Goal: Entertainment & Leisure: Consume media (video, audio)

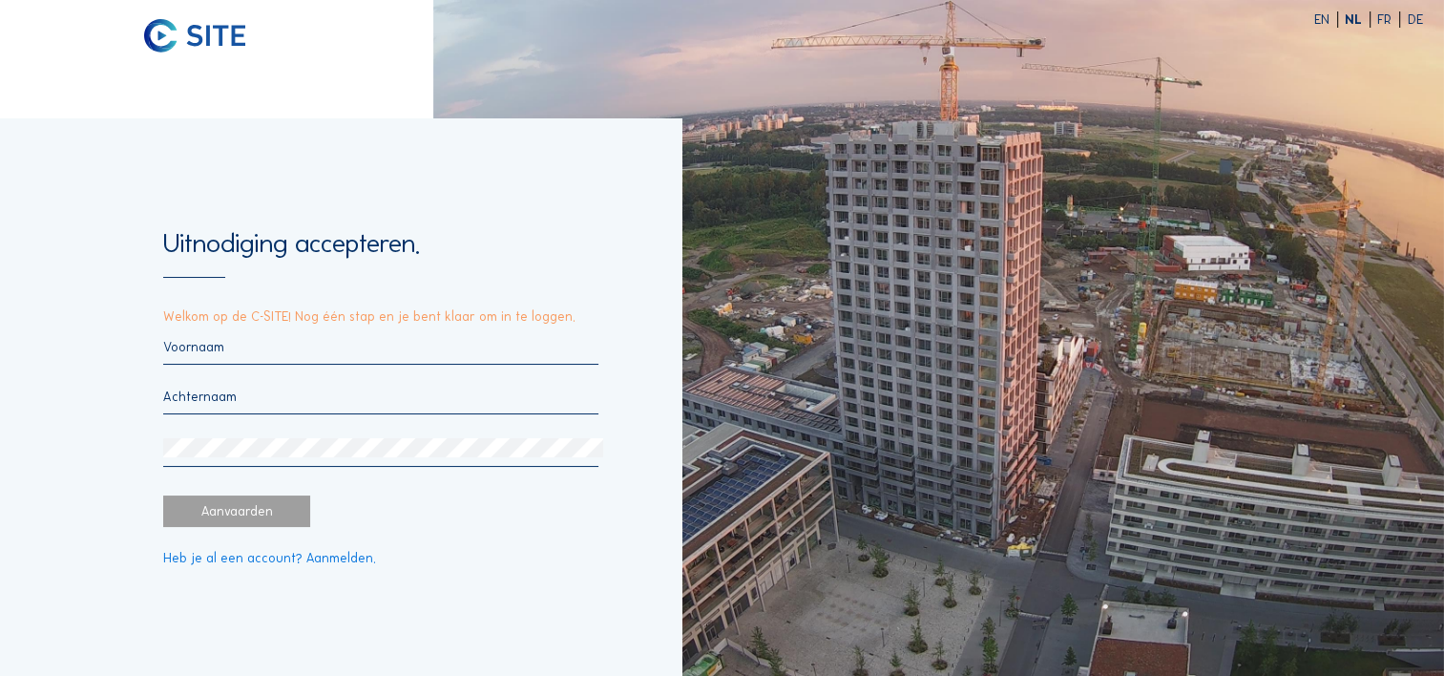
click at [200, 339] on input "text" at bounding box center [380, 347] width 435 height 16
type input "Michiel"
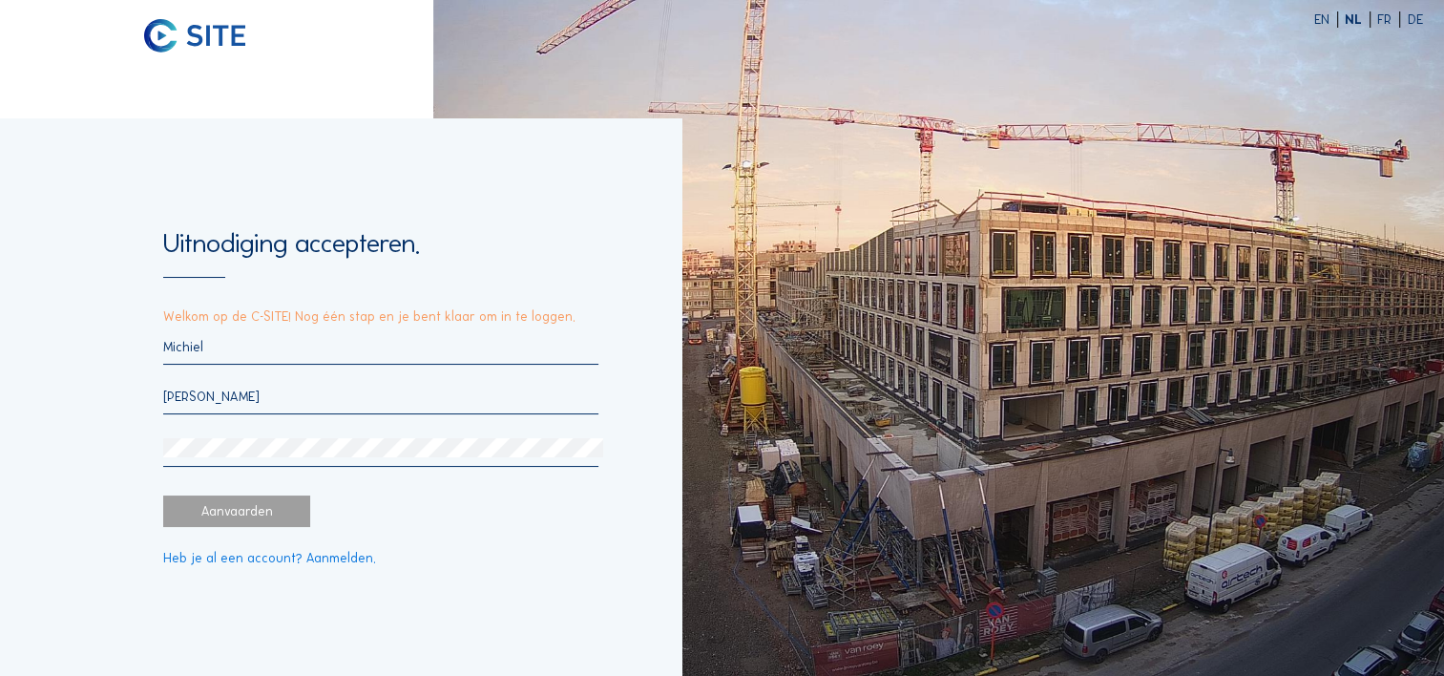
type input "[PERSON_NAME]"
click at [91, 470] on div "Uitnodiging accepteren. Welkom op de C-SITE! Nog één stap en je bent klaar om i…" at bounding box center [341, 396] width 682 height 557
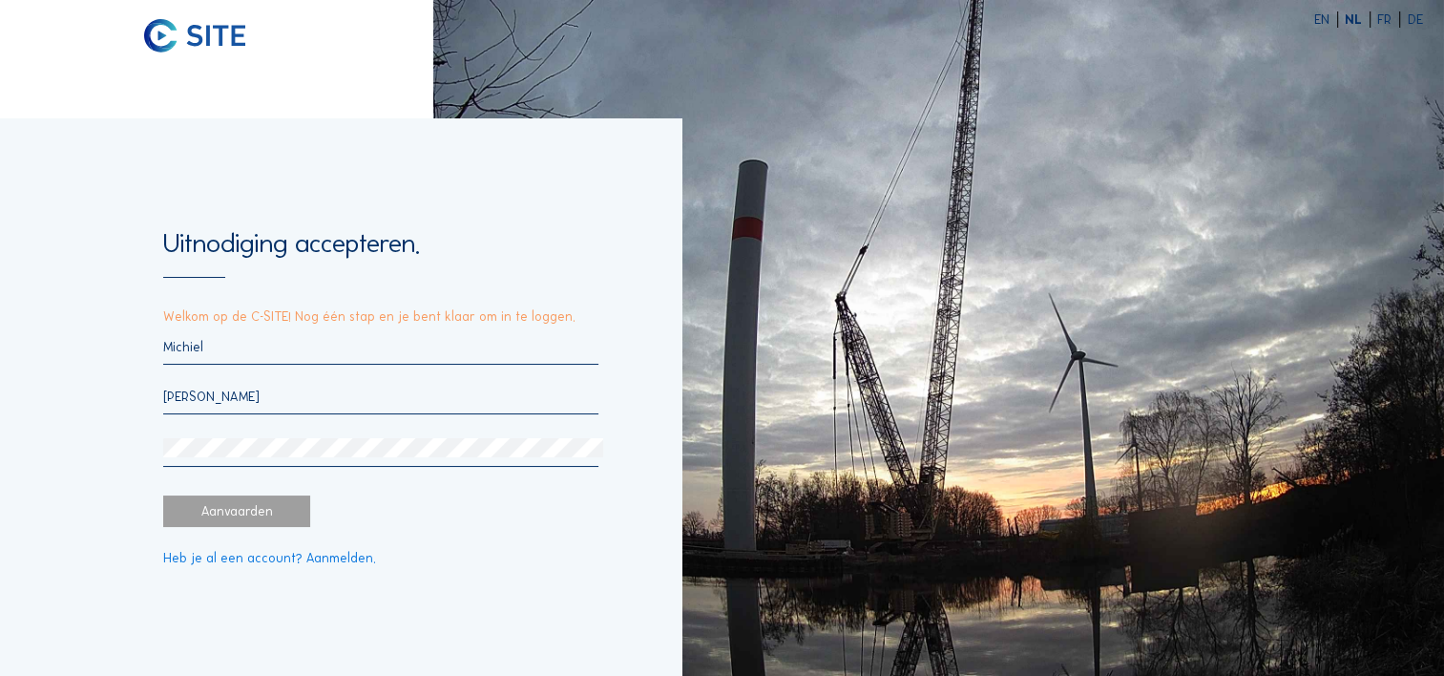
click at [66, 536] on div "Uitnodiging accepteren. Welkom op de C-SITE! Nog één stap en je bent klaar om i…" at bounding box center [341, 396] width 682 height 557
click at [105, 503] on div "Uitnodiging accepteren. Welkom op de C-SITE! Nog één stap en je bent klaar om i…" at bounding box center [341, 396] width 682 height 557
click at [153, 452] on div "Uitnodiging accepteren. Welkom op de C-SITE! Nog één stap en je bent klaar om i…" at bounding box center [341, 396] width 682 height 557
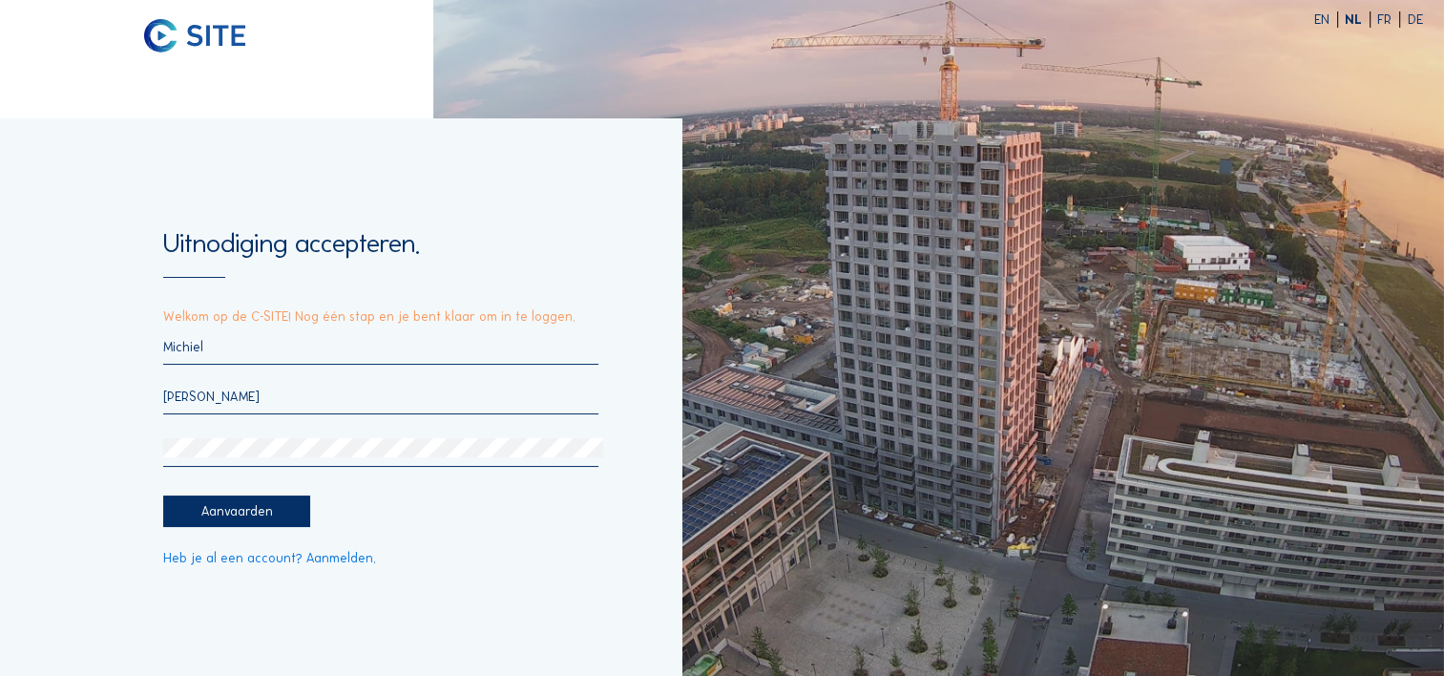
click at [73, 512] on div "Uitnodiging accepteren. Welkom op de C-SITE! Nog één stap en je bent klaar om i…" at bounding box center [341, 396] width 682 height 557
click at [216, 510] on div "Aanvaarden" at bounding box center [236, 511] width 147 height 32
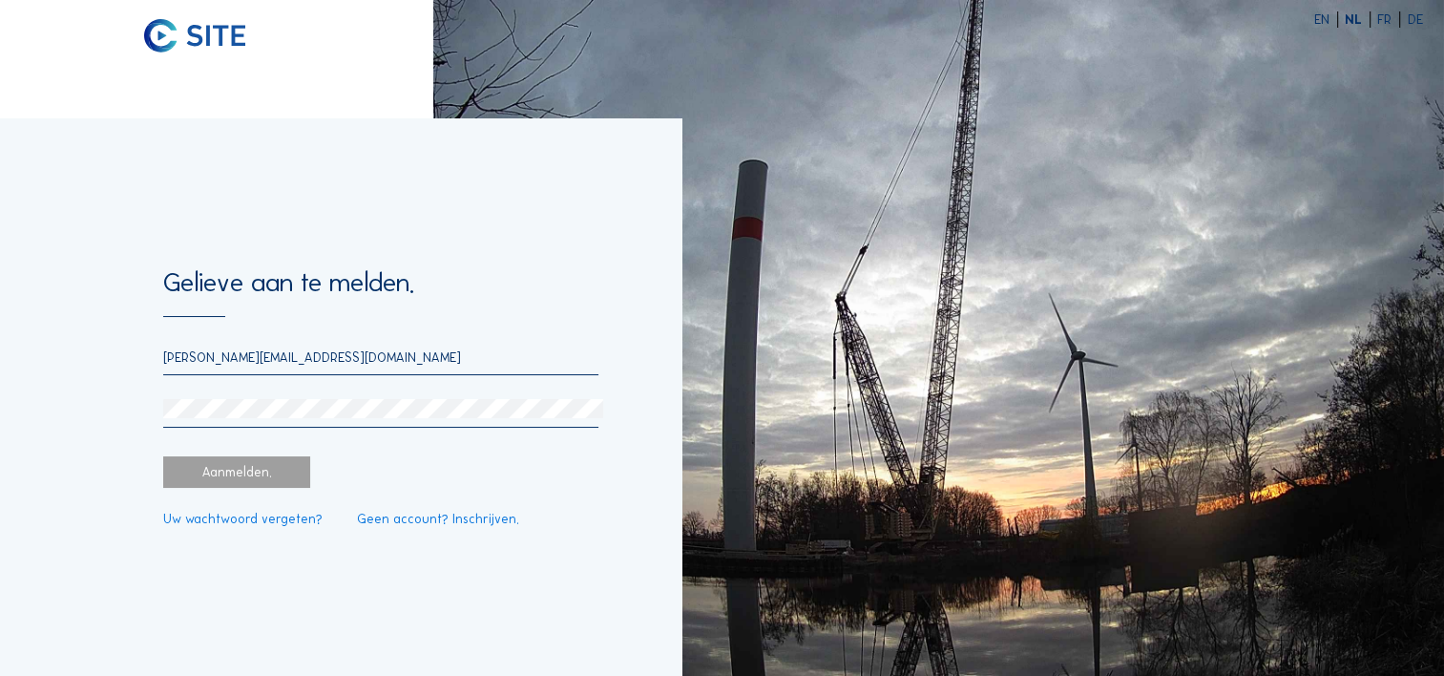
click at [255, 473] on div "Aanmelden." at bounding box center [236, 472] width 147 height 32
click at [242, 397] on div "[PERSON_NAME][EMAIL_ADDRESS][DOMAIN_NAME]" at bounding box center [380, 388] width 435 height 78
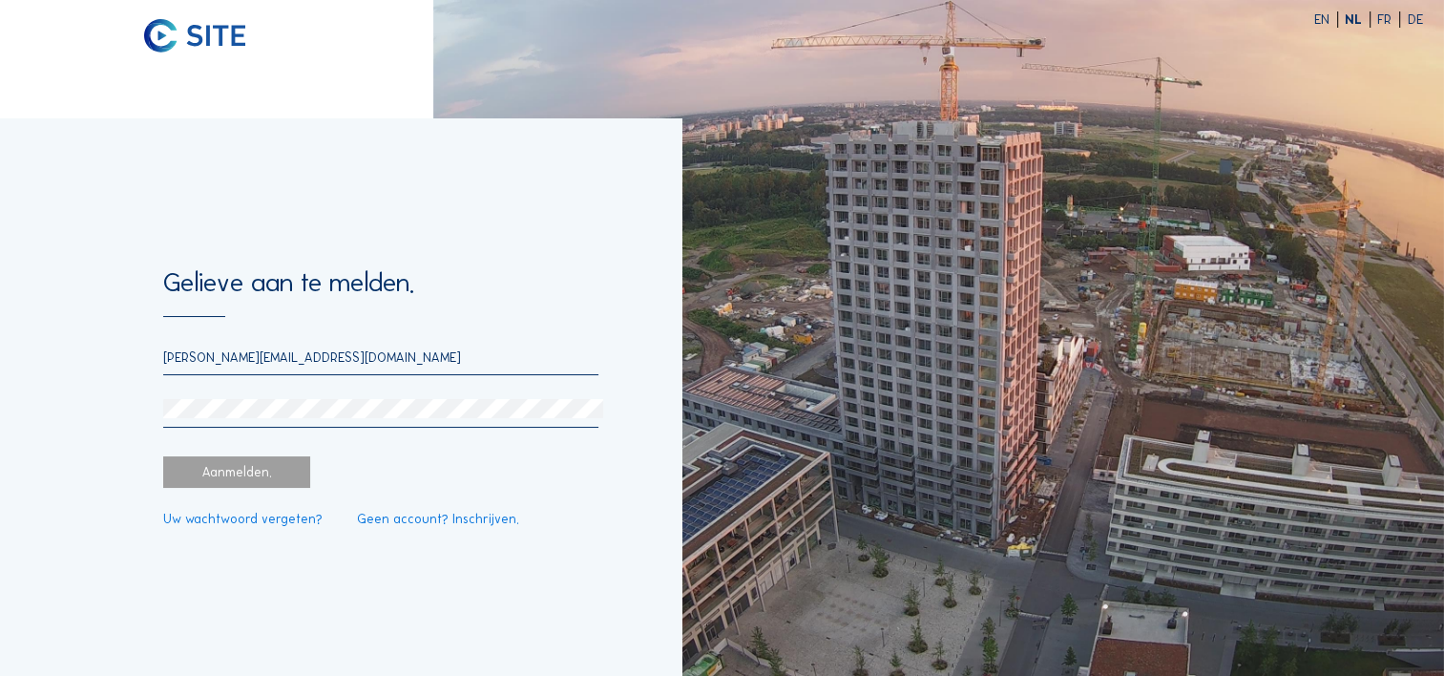
click at [238, 473] on div "Aanmelden." at bounding box center [236, 472] width 147 height 32
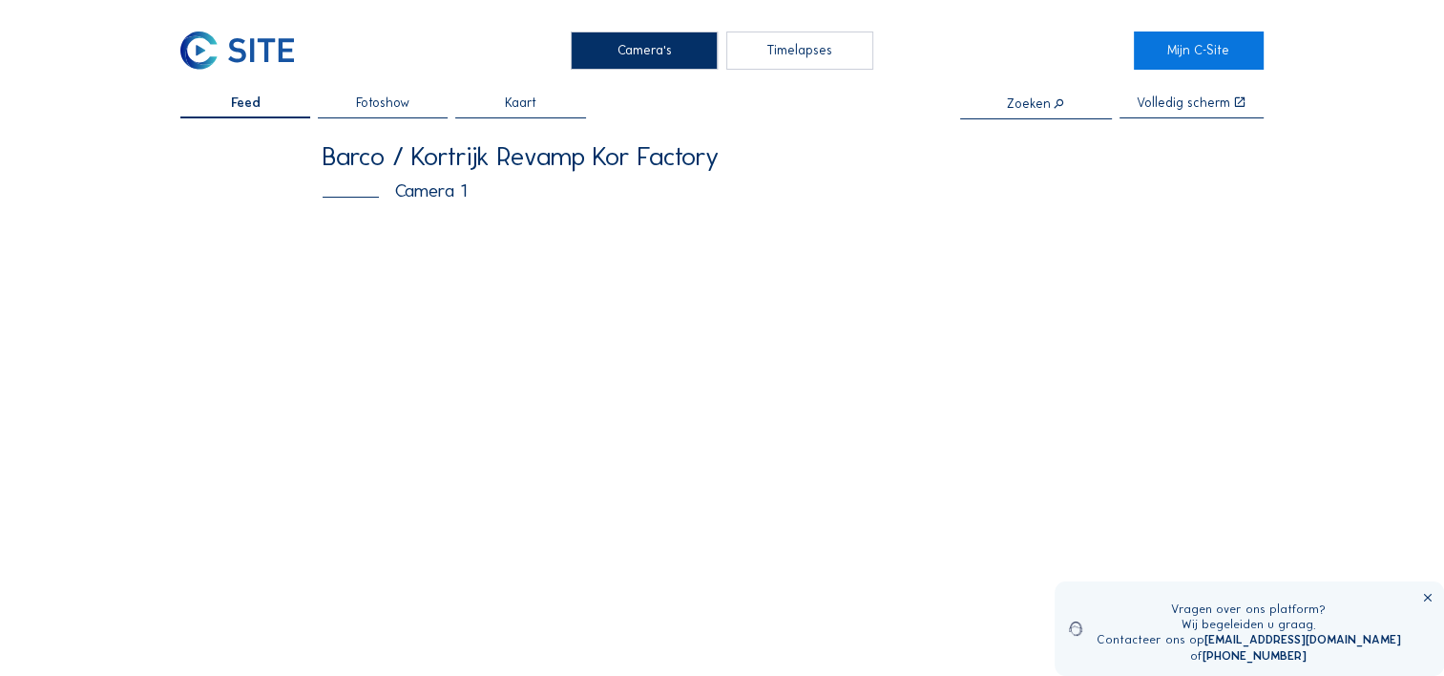
scroll to position [95, 0]
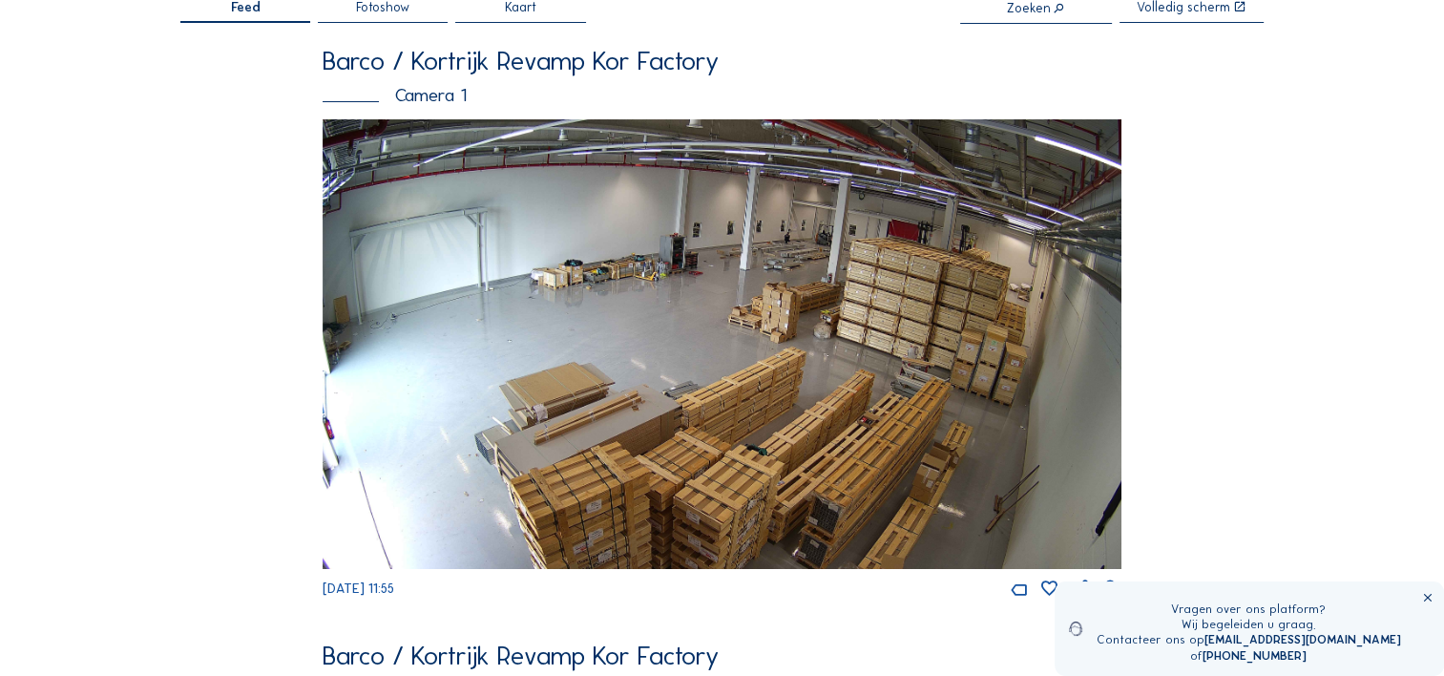
click at [1428, 596] on icon at bounding box center [1426, 598] width 13 height 13
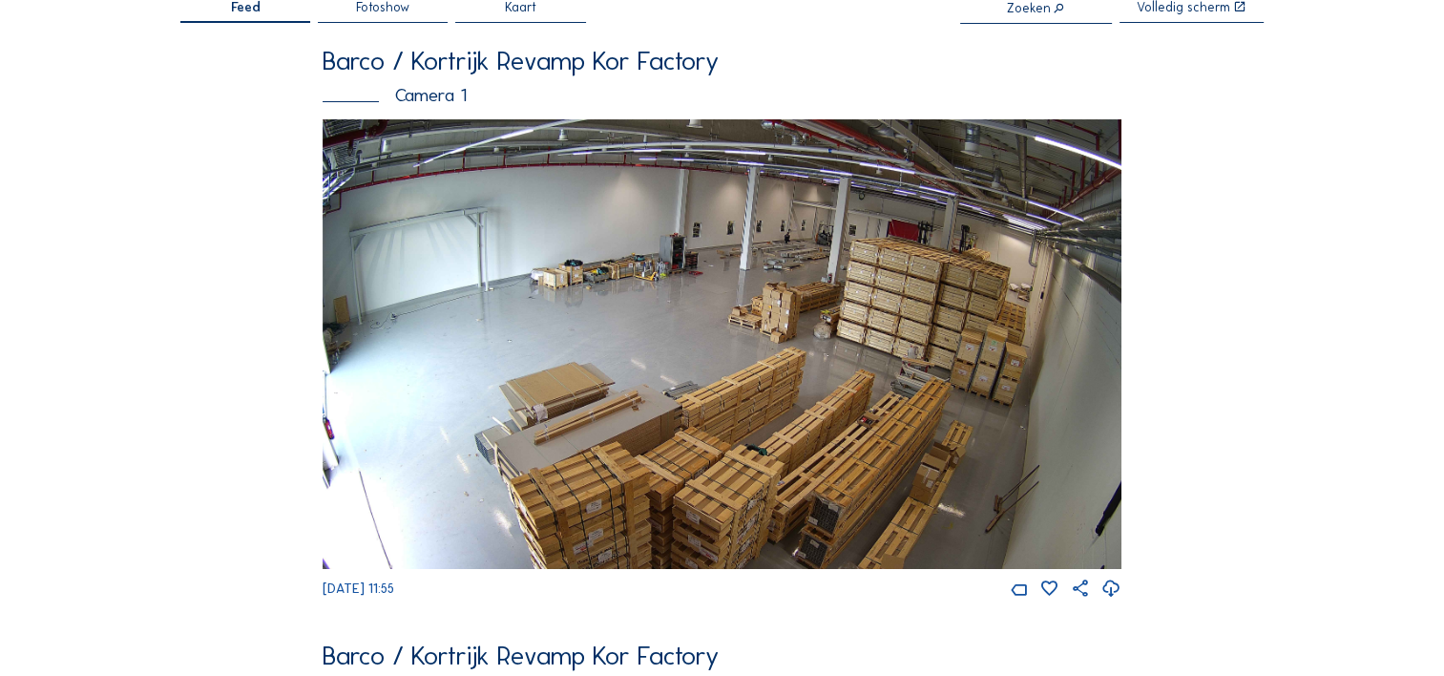
click at [759, 374] on img at bounding box center [722, 344] width 799 height 450
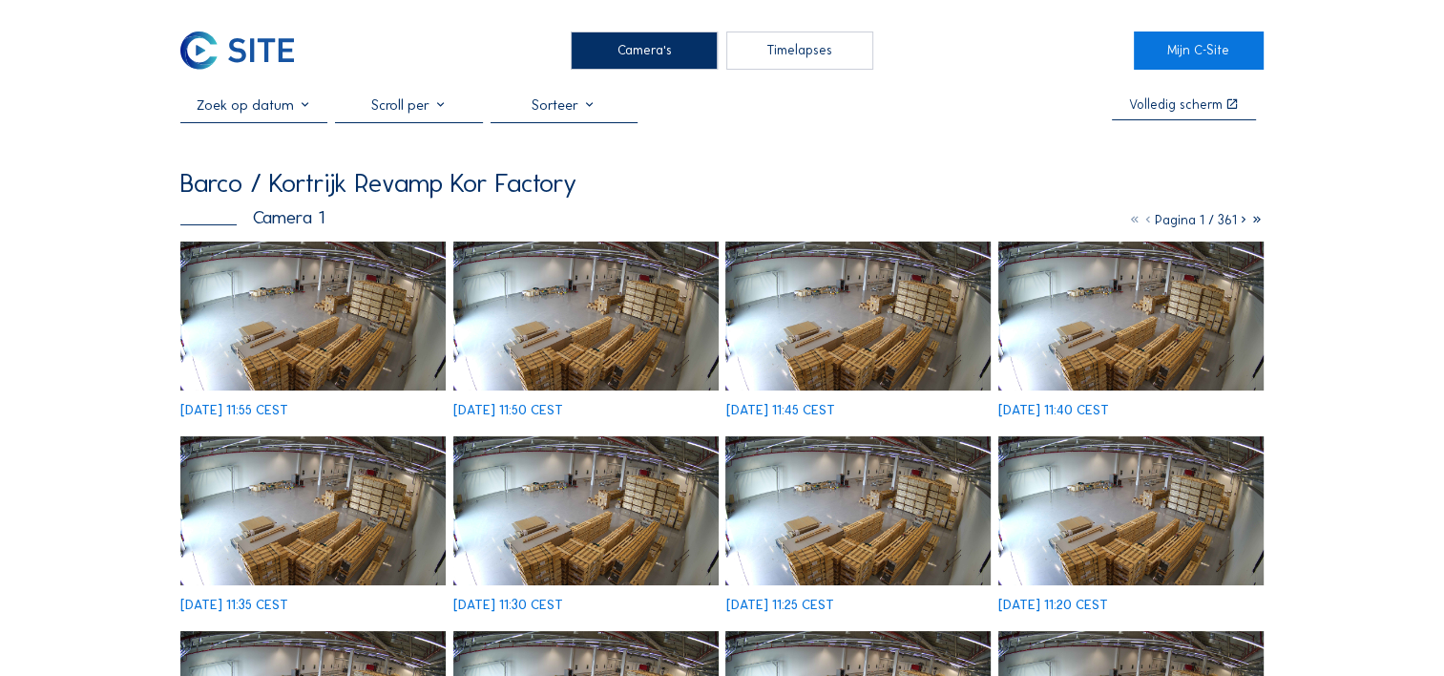
click at [443, 105] on div at bounding box center [408, 109] width 147 height 26
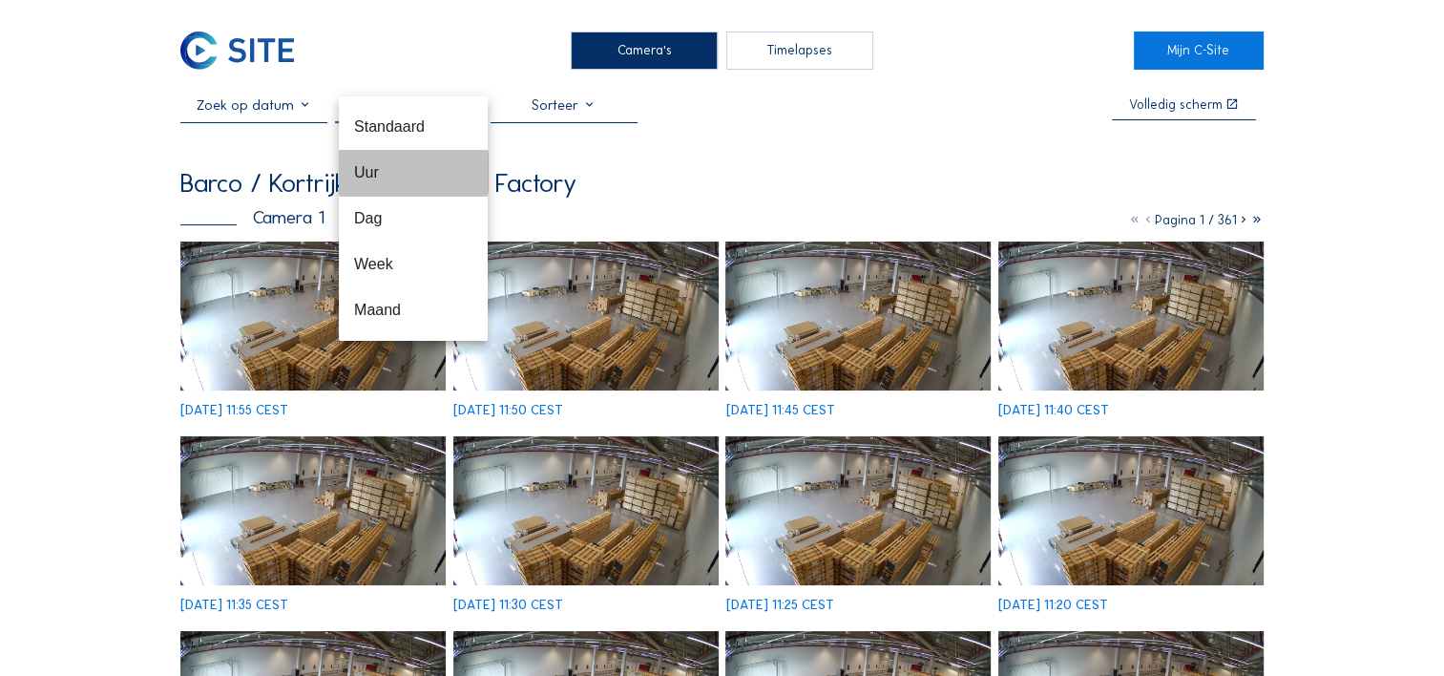
click at [393, 169] on div "Uur" at bounding box center [413, 172] width 118 height 18
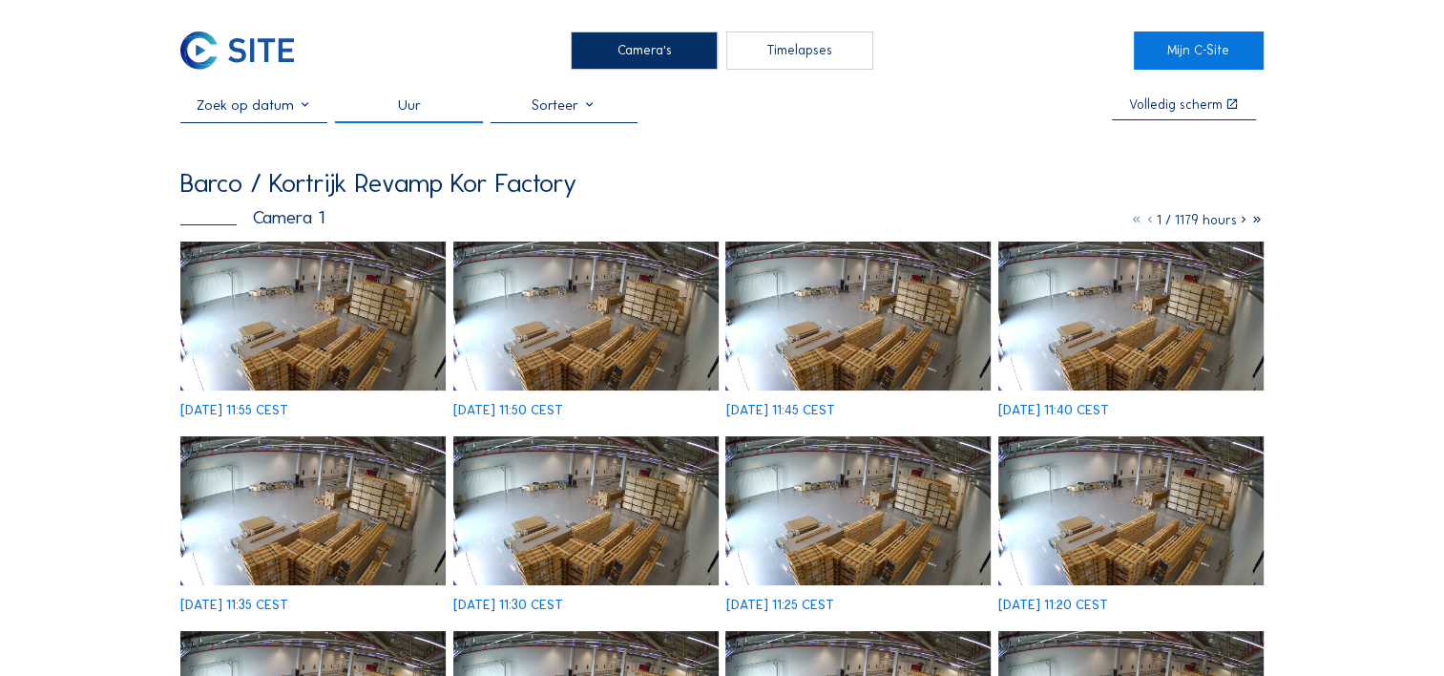
click at [298, 298] on img at bounding box center [312, 316] width 265 height 149
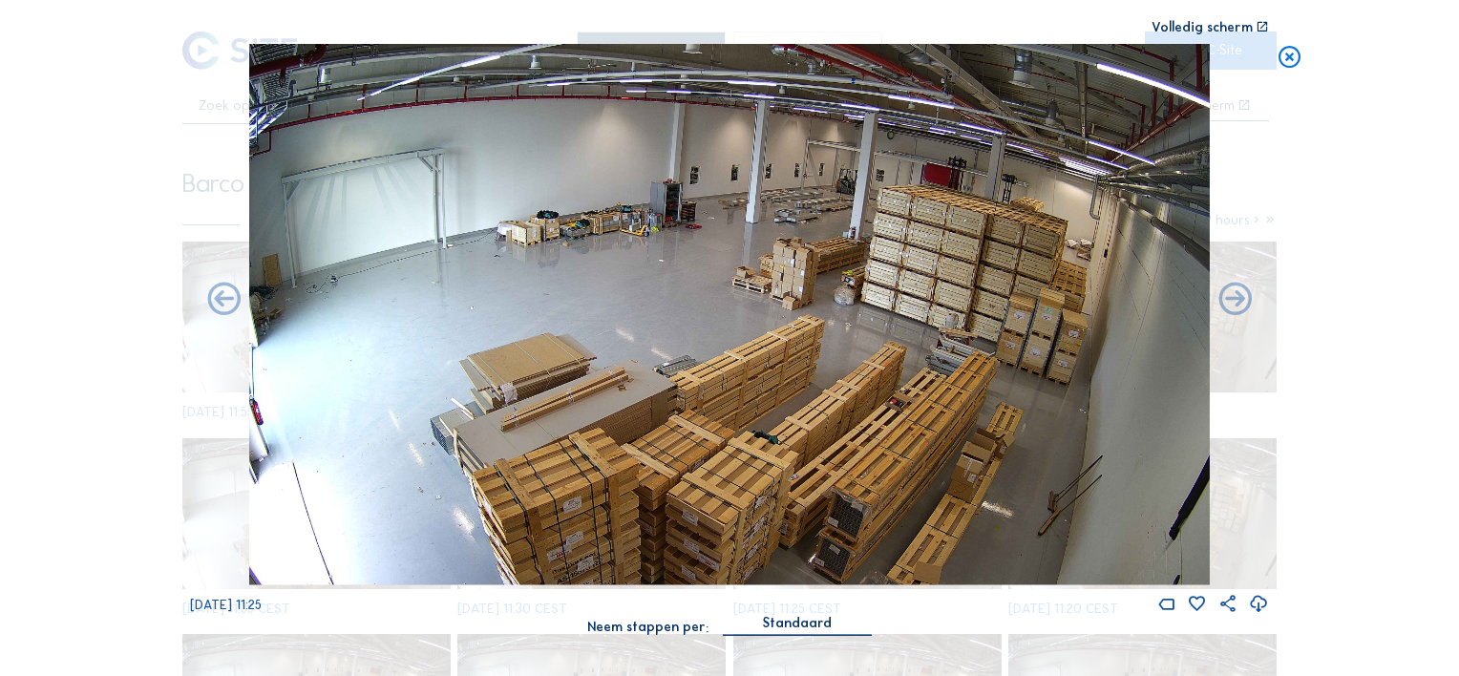
click at [1286, 56] on icon at bounding box center [1289, 58] width 27 height 28
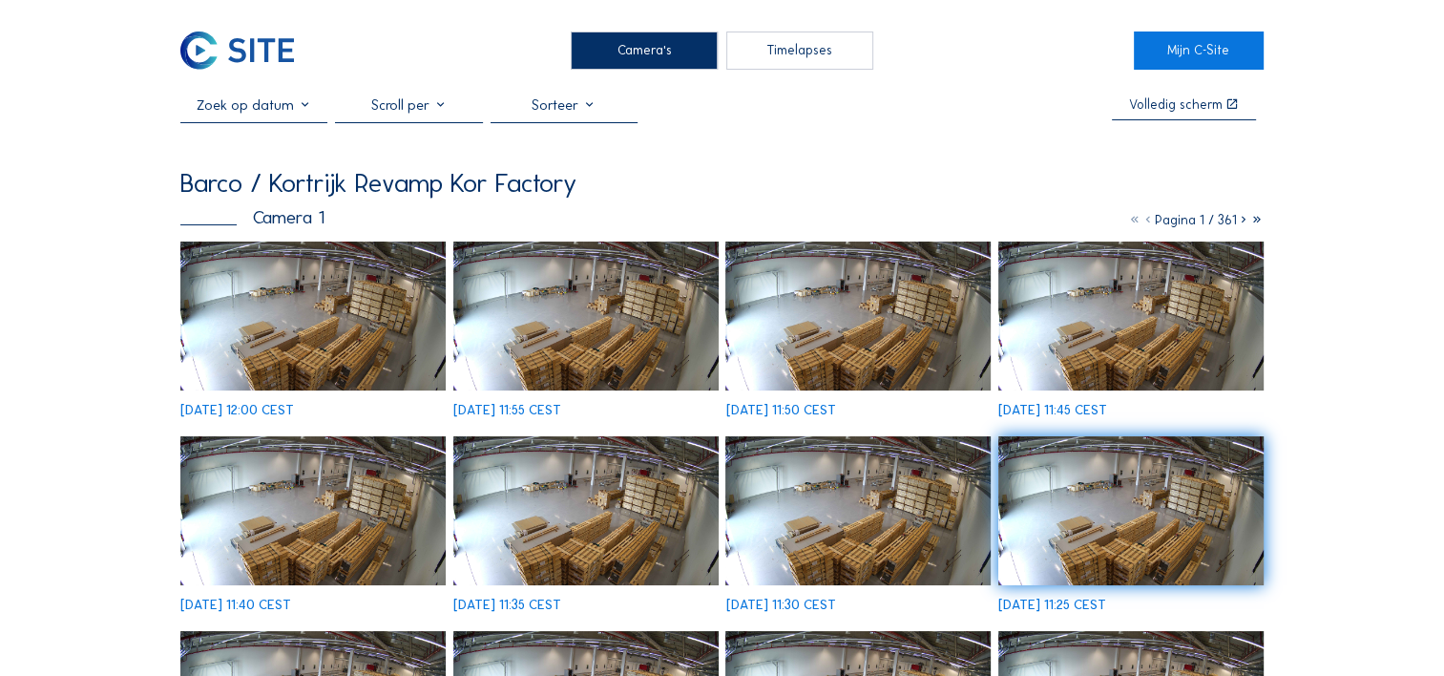
click at [435, 108] on div at bounding box center [408, 109] width 147 height 26
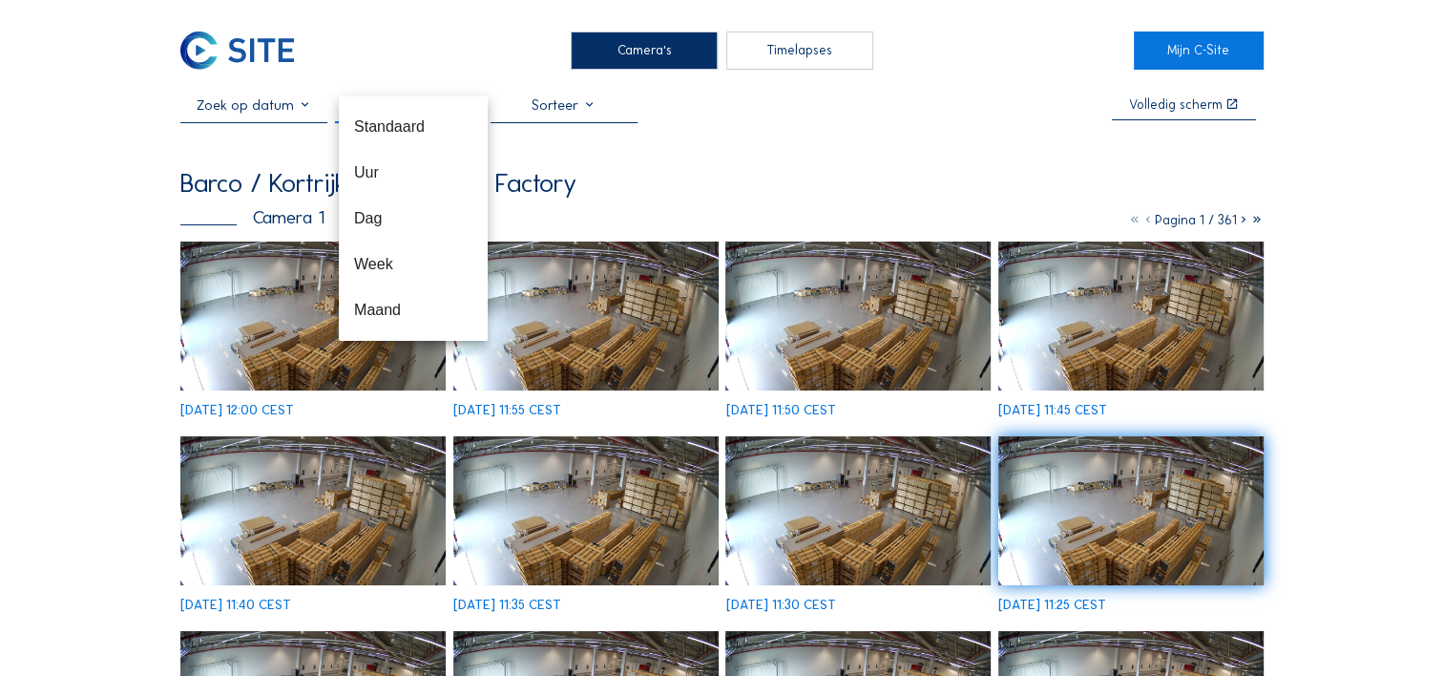
click at [924, 130] on div "Volledig scherm Barco / [GEOGRAPHIC_DATA] Revamp Kor Factory Camera 1 Pagina 1 …" at bounding box center [721, 548] width 1083 height 905
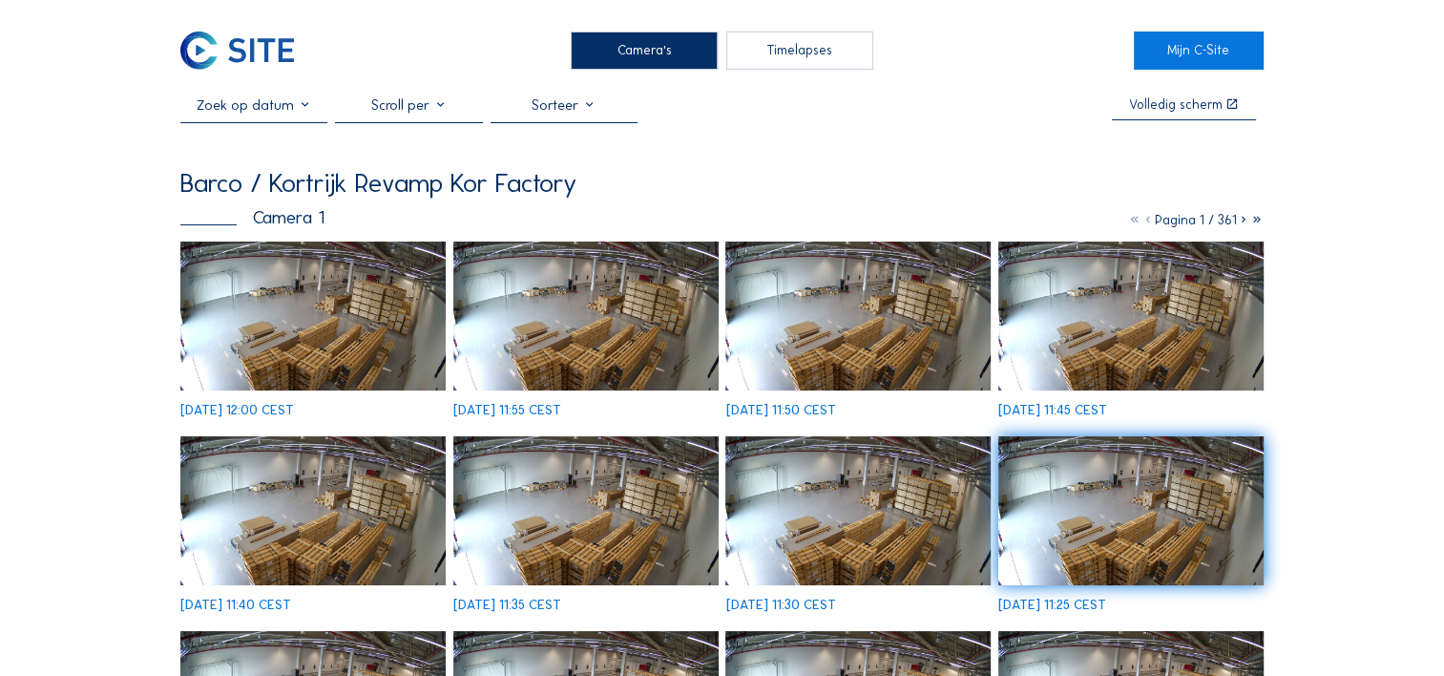
click at [788, 51] on div "Timelapses" at bounding box center [799, 51] width 147 height 38
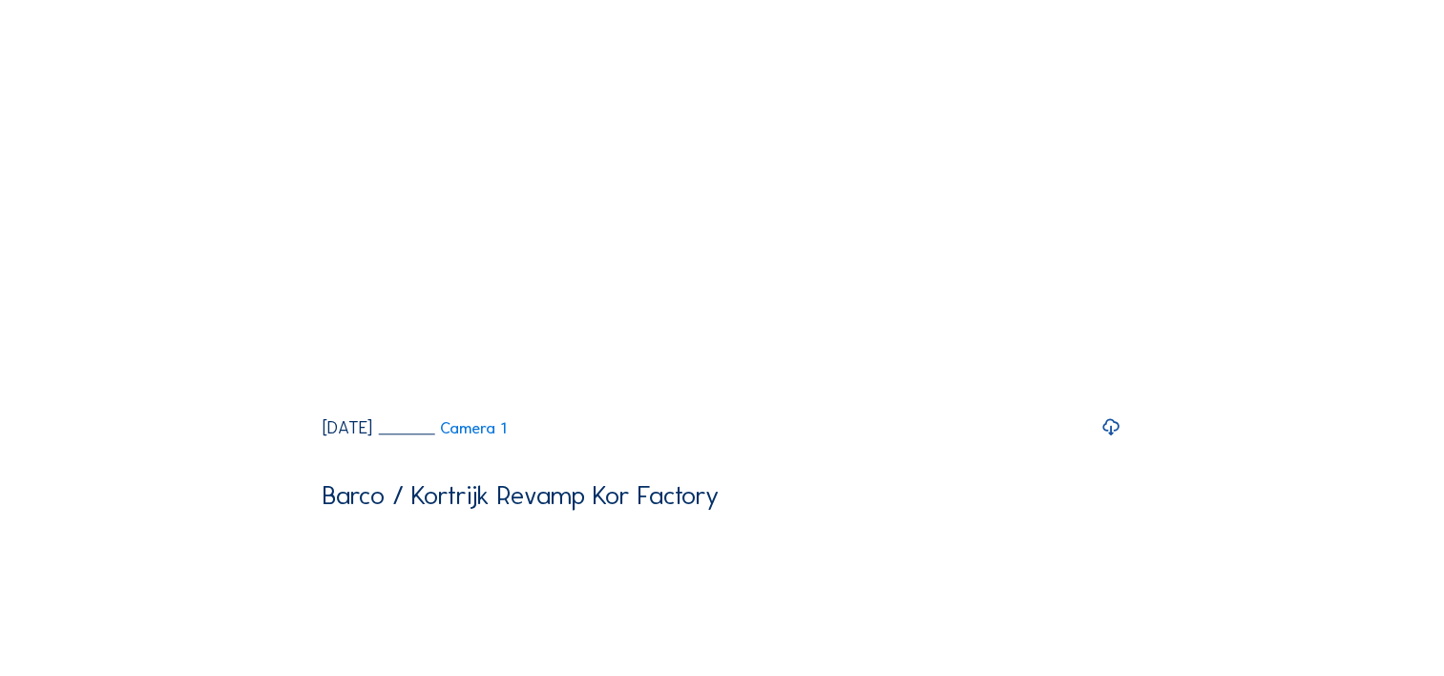
scroll to position [1814, 0]
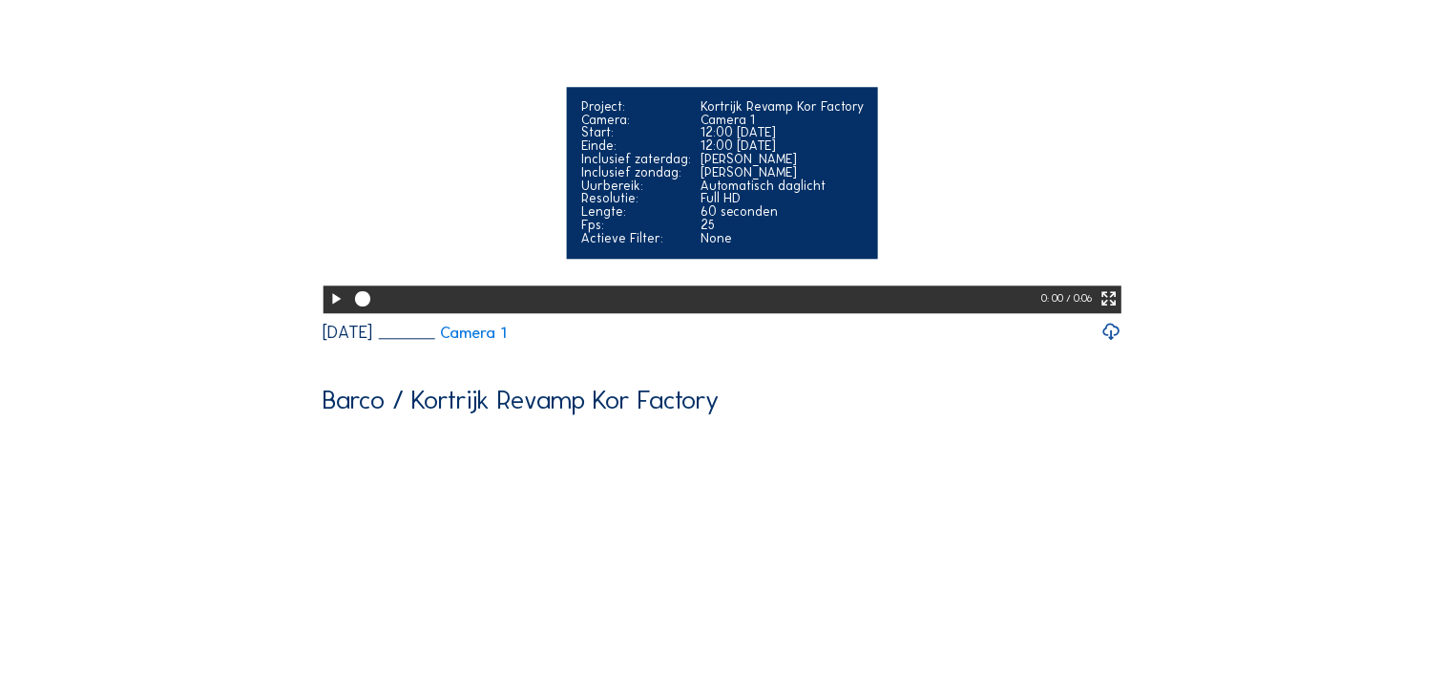
click at [333, 310] on icon at bounding box center [335, 299] width 18 height 22
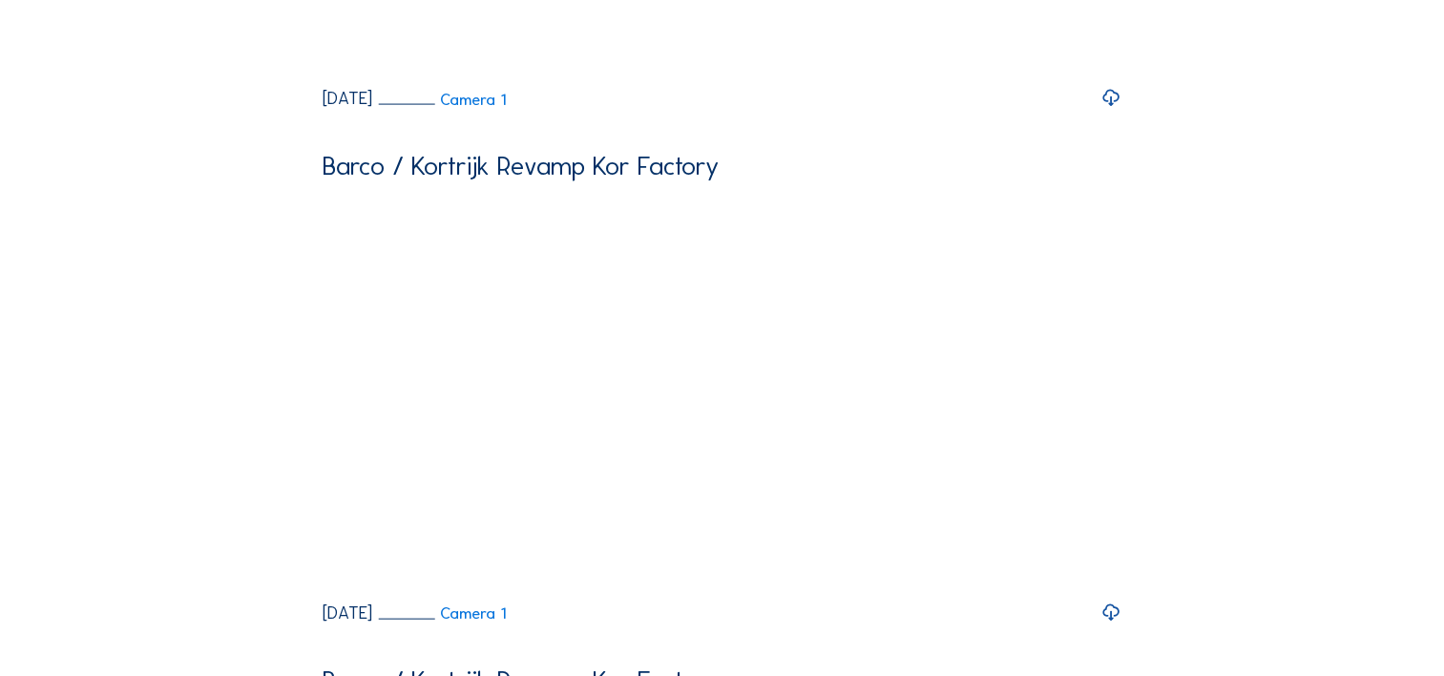
scroll to position [4200, 0]
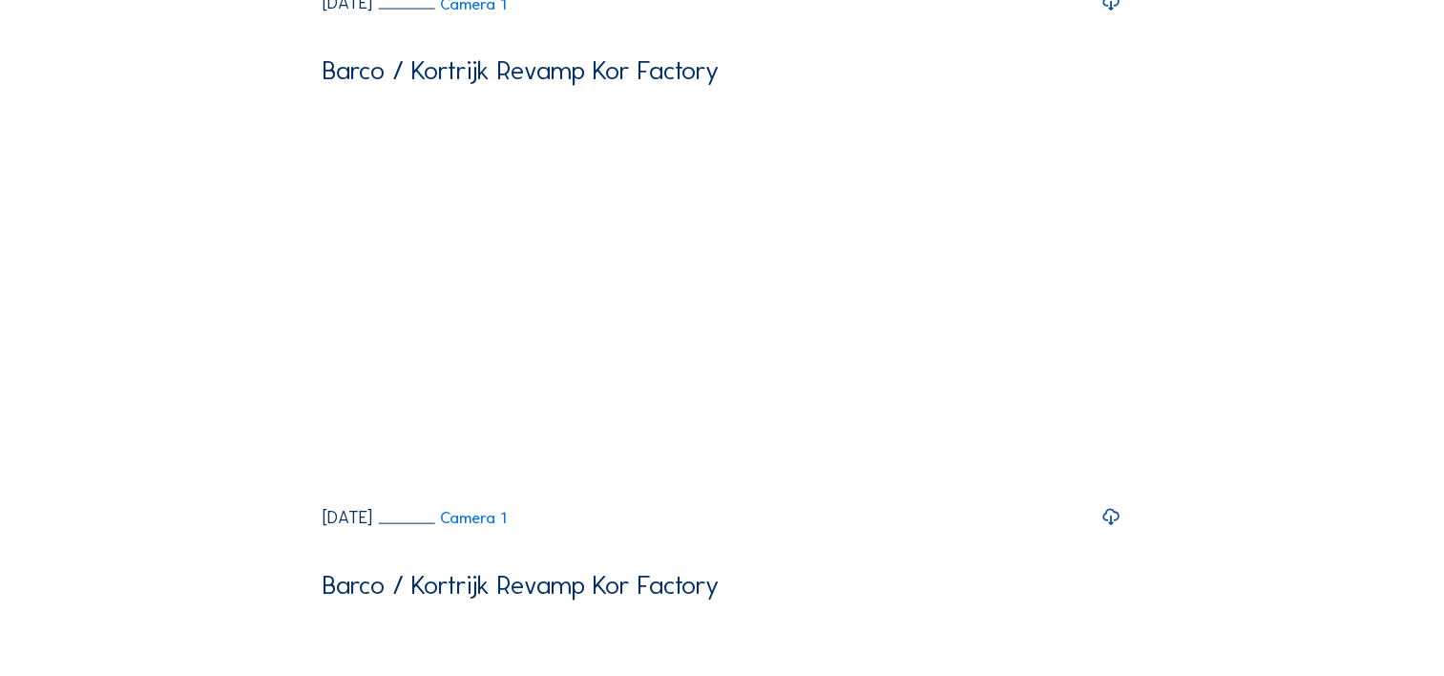
click at [333, 84] on div "Barco / Kortrijk Revamp Kor Factory" at bounding box center [521, 70] width 396 height 27
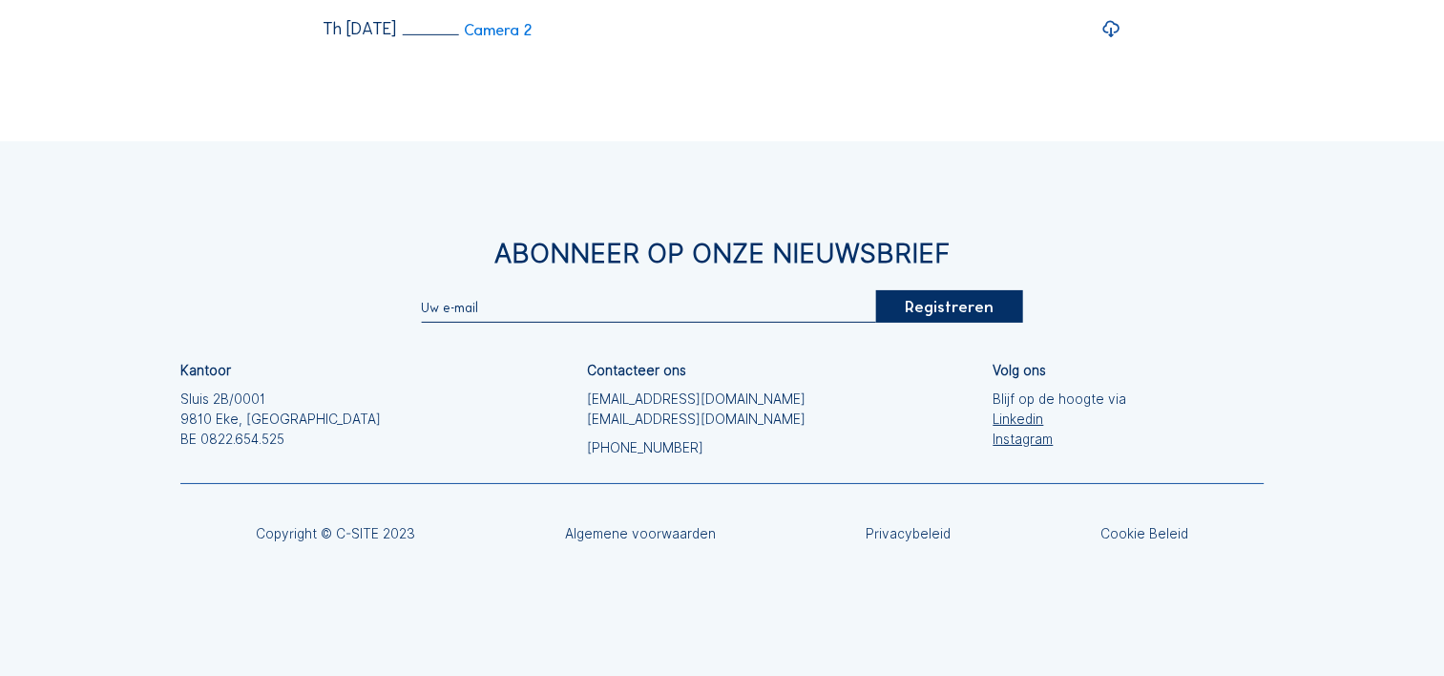
scroll to position [6014, 0]
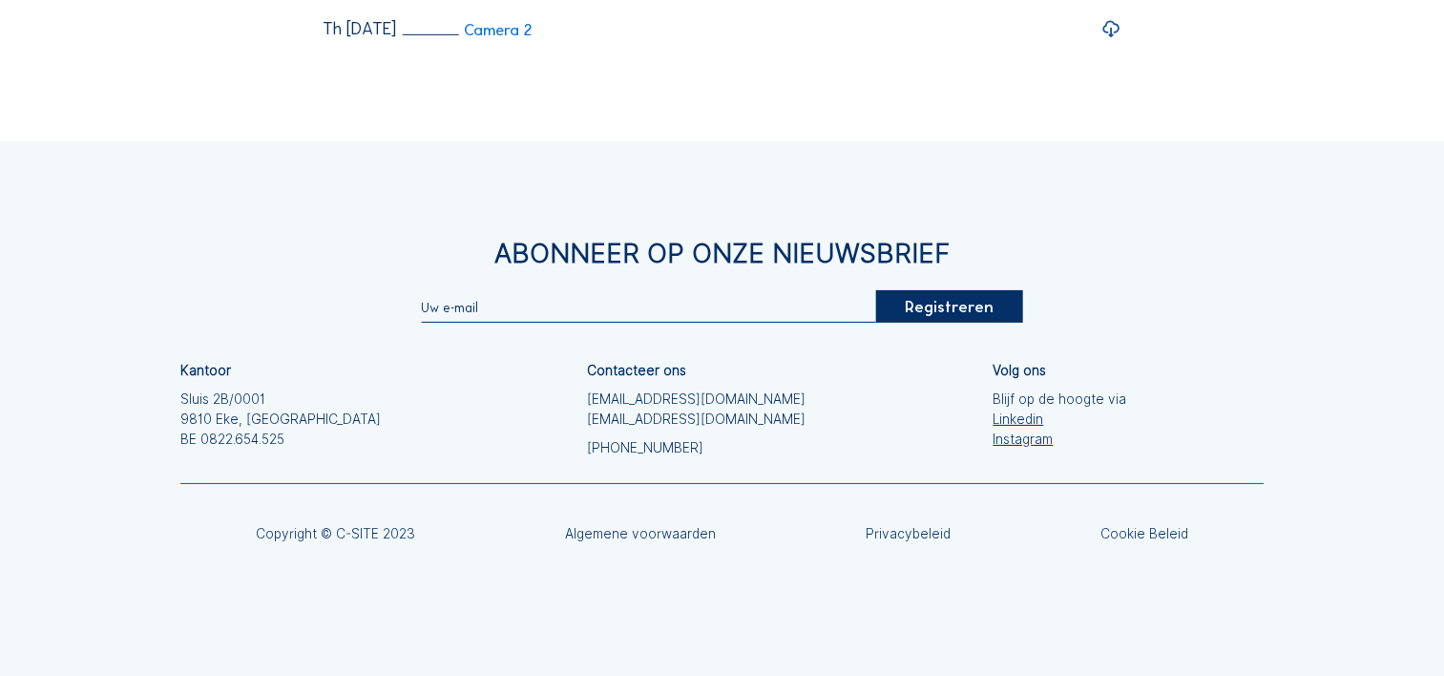
scroll to position [6396, 0]
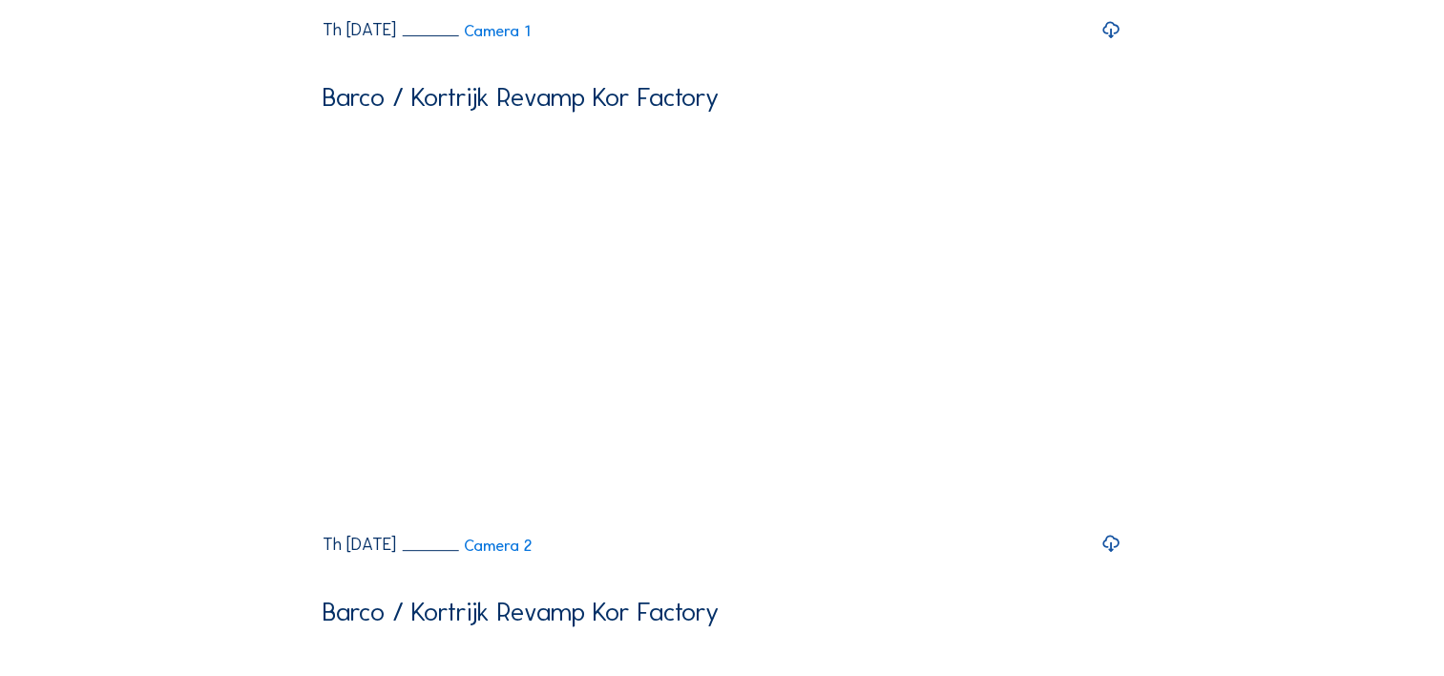
scroll to position [0, 0]
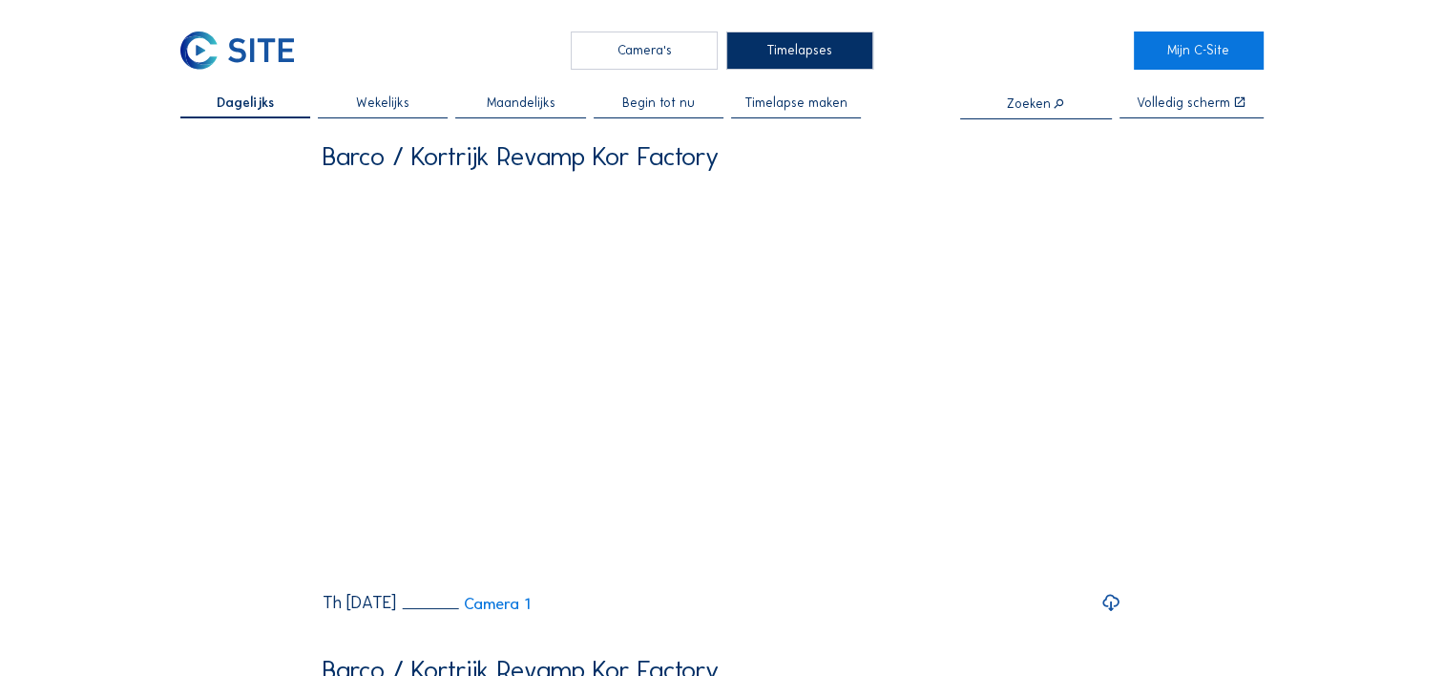
click at [657, 102] on span "Begin tot nu" at bounding box center [658, 102] width 73 height 13
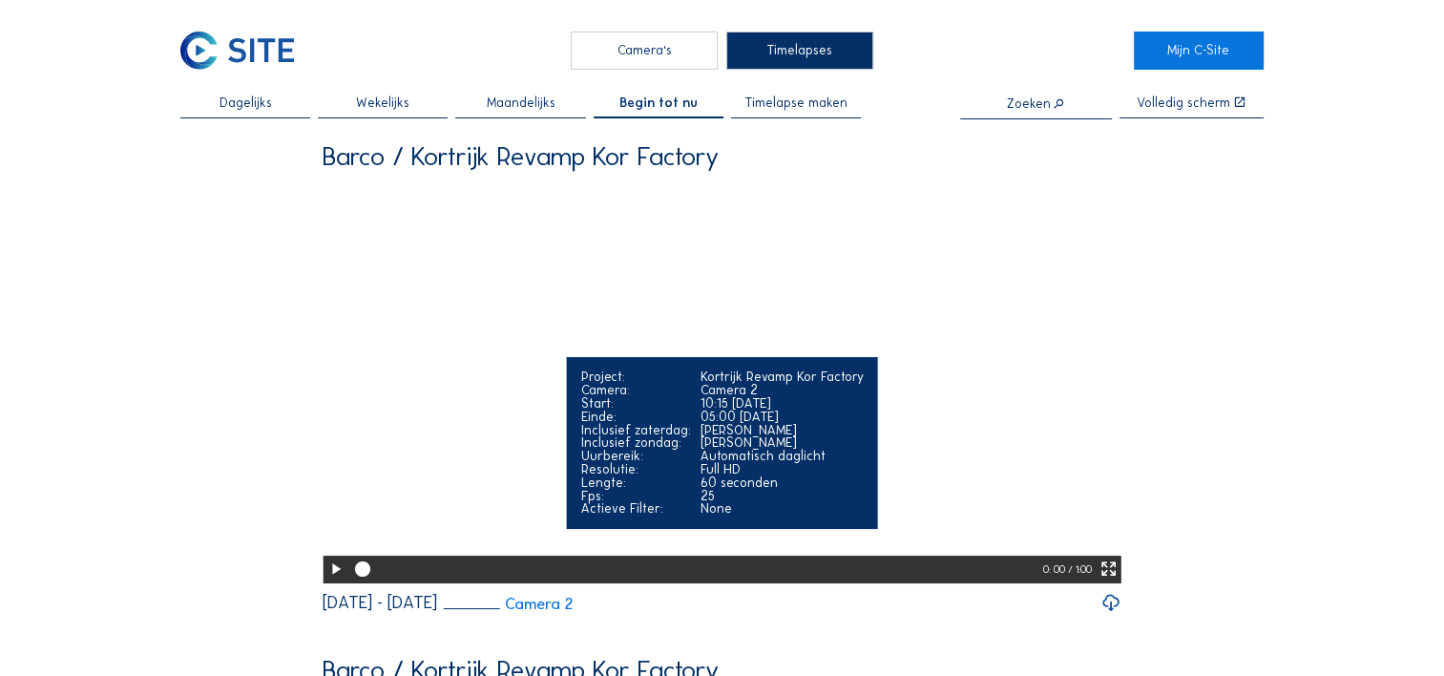
click at [332, 580] on icon at bounding box center [335, 569] width 18 height 22
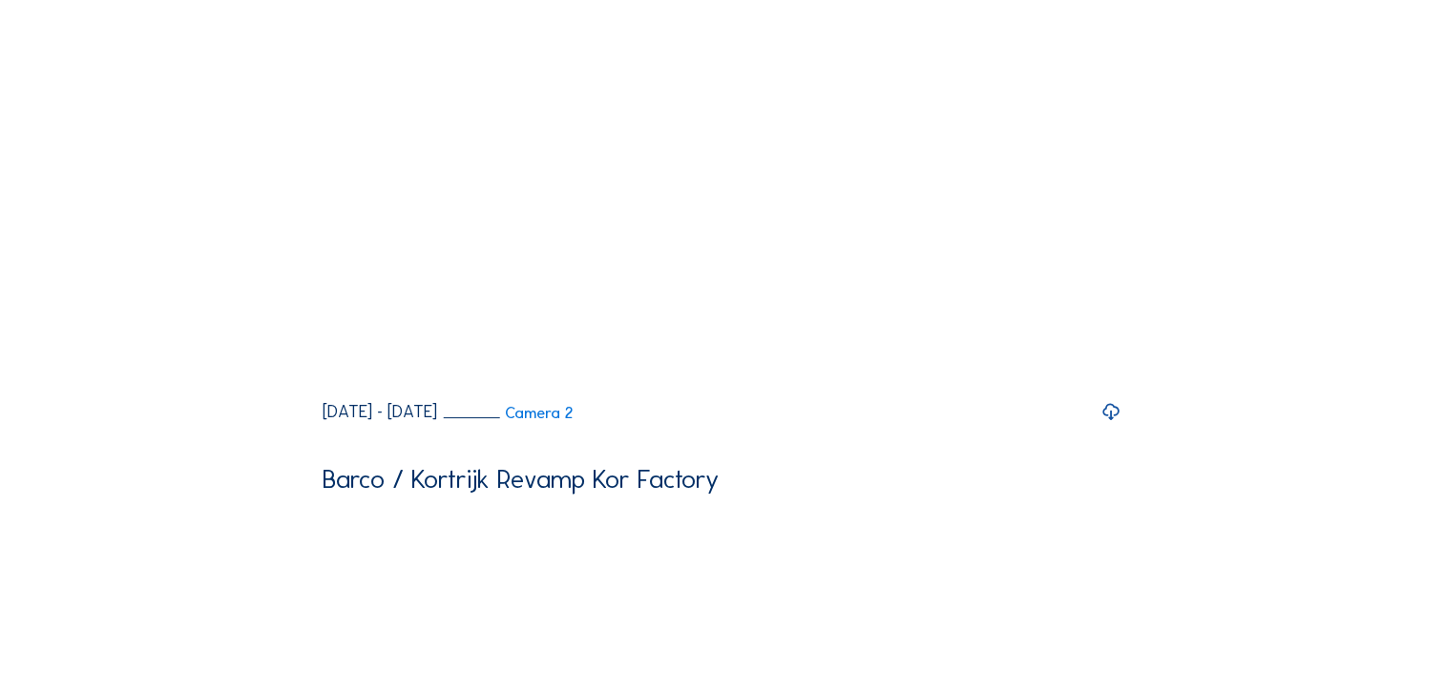
scroll to position [95, 0]
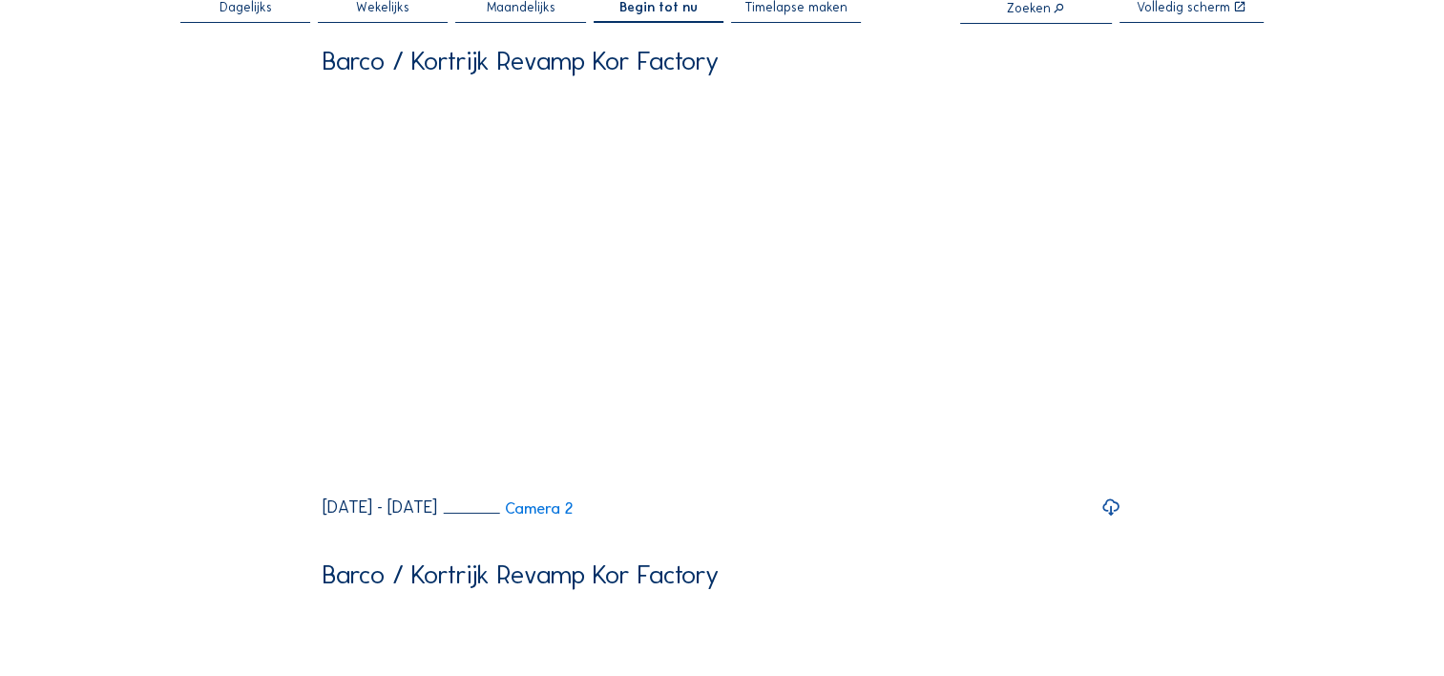
drag, startPoint x: 1410, startPoint y: 116, endPoint x: 171, endPoint y: 290, distance: 1251.3
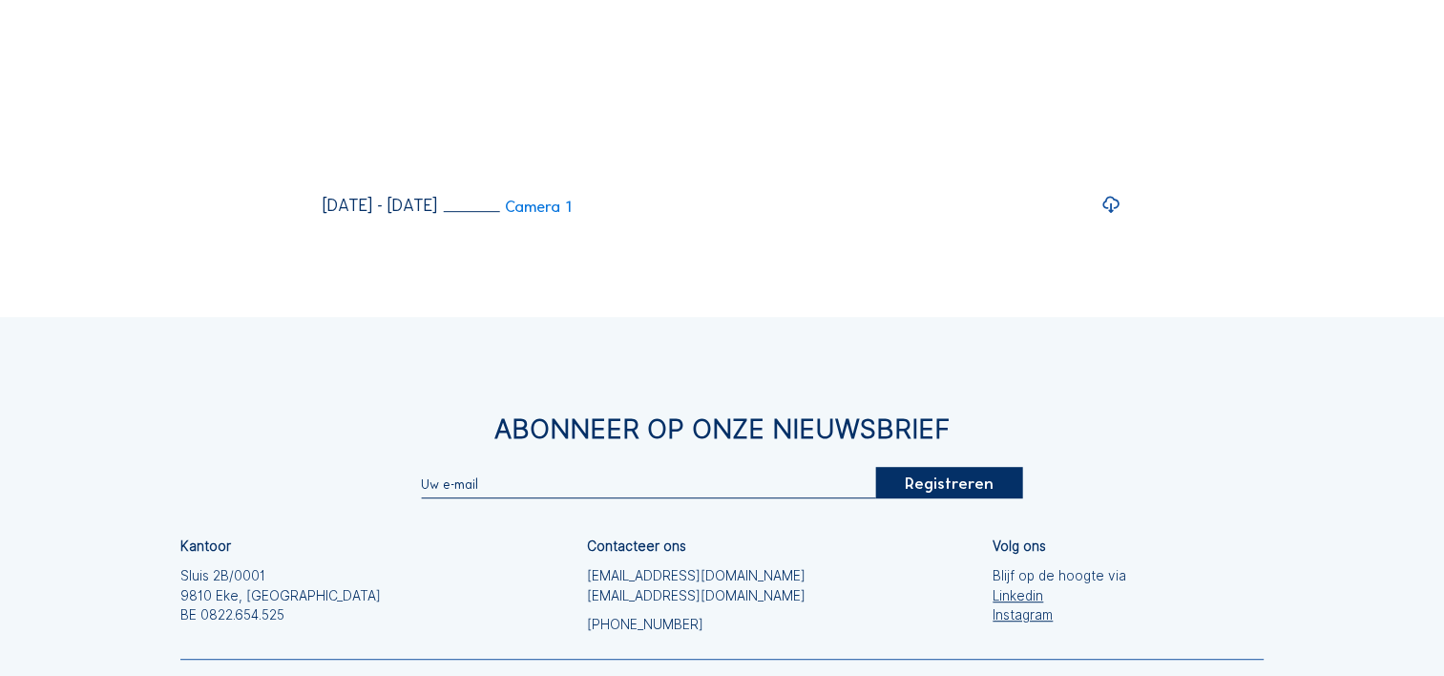
scroll to position [721, 0]
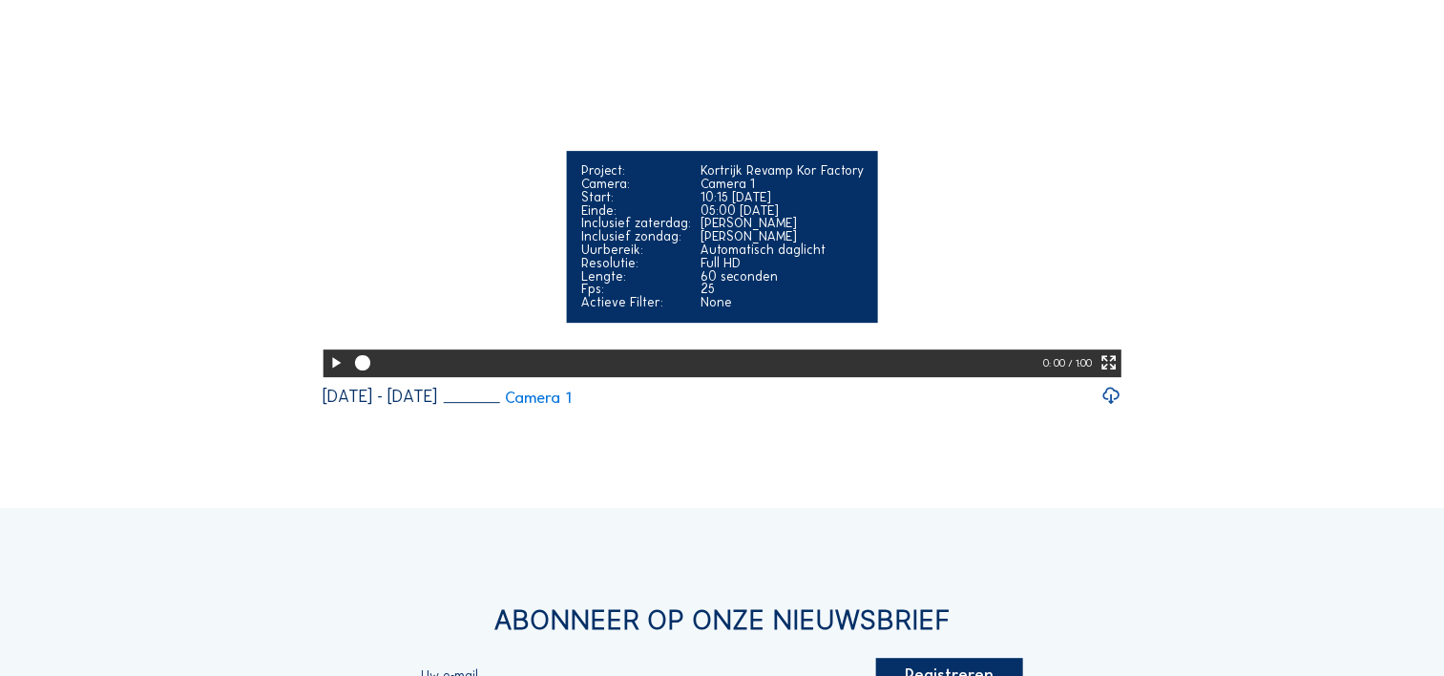
click at [330, 374] on icon at bounding box center [335, 363] width 18 height 22
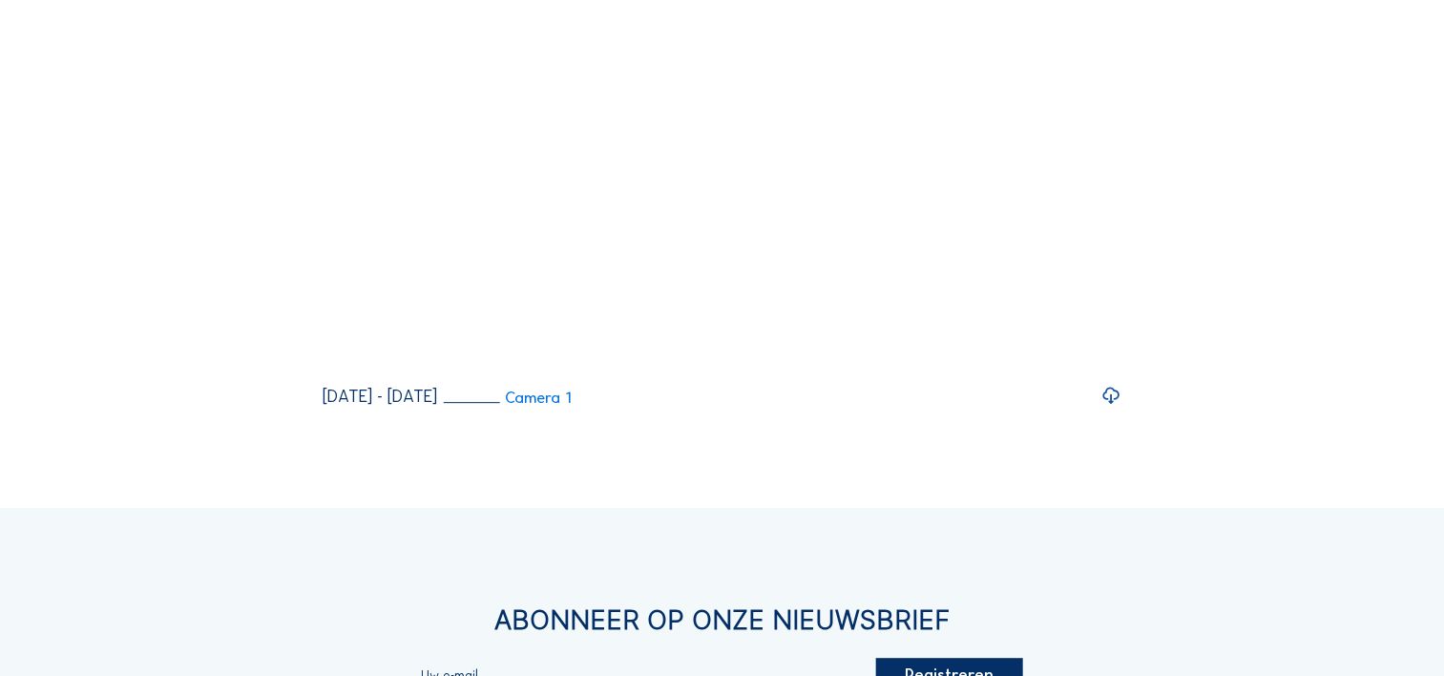
scroll to position [625, 0]
